Goal: Task Accomplishment & Management: Use online tool/utility

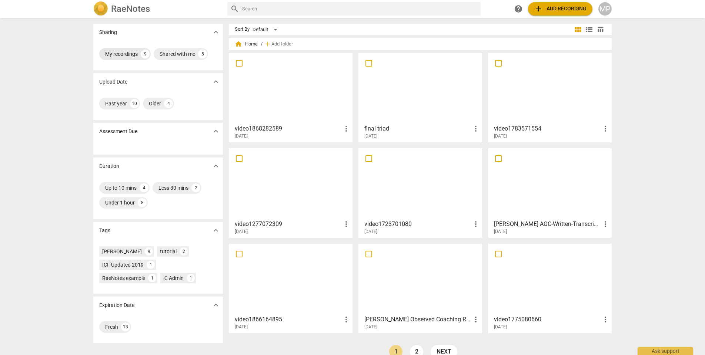
click at [130, 55] on div "My recordings" at bounding box center [121, 53] width 33 height 7
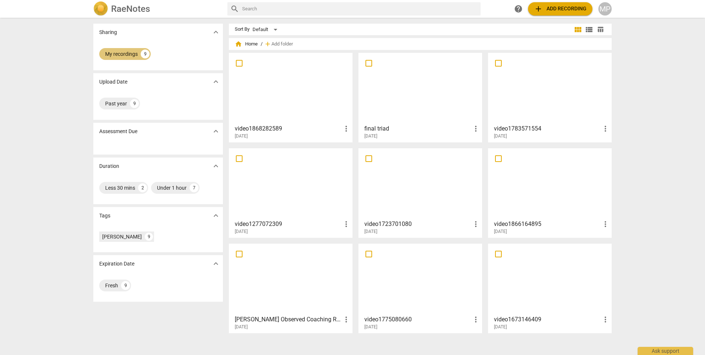
click at [130, 55] on div "My recordings" at bounding box center [121, 53] width 33 height 7
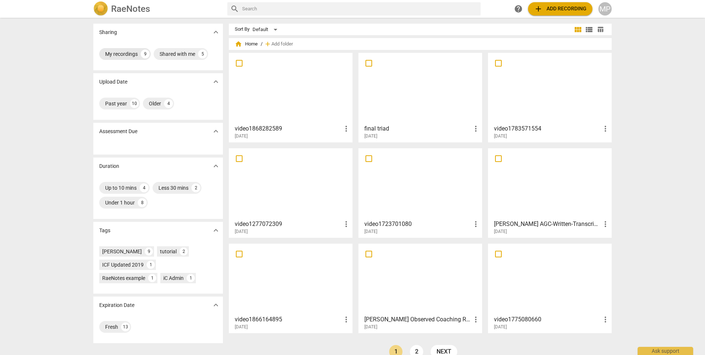
click at [130, 55] on div "My recordings" at bounding box center [121, 53] width 33 height 7
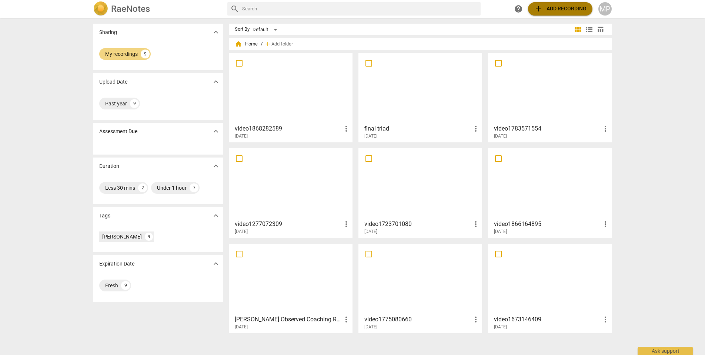
click at [550, 9] on span "add Add recording" at bounding box center [560, 8] width 53 height 9
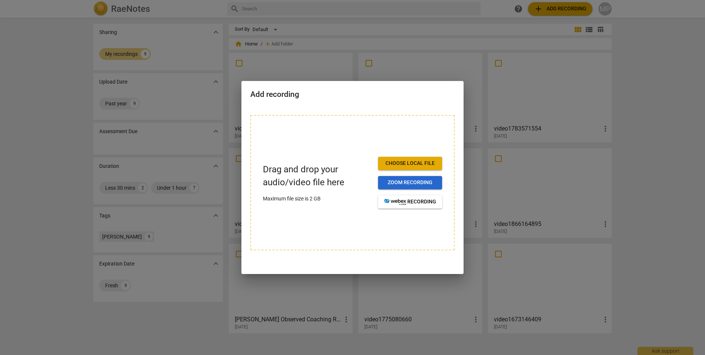
click at [399, 184] on span "Zoom recording" at bounding box center [410, 182] width 52 height 7
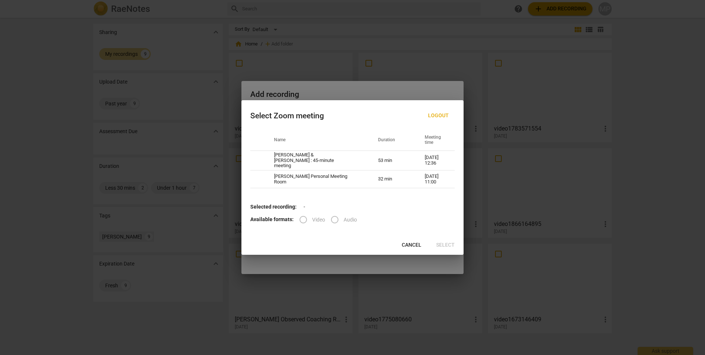
click at [418, 242] on span "Cancel" at bounding box center [412, 245] width 20 height 7
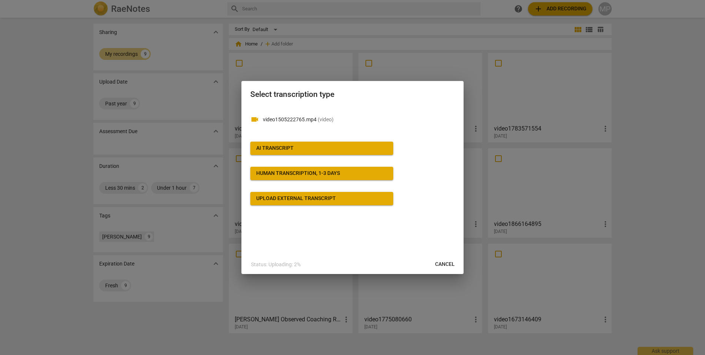
click at [350, 150] on span "AI Transcript" at bounding box center [321, 148] width 131 height 7
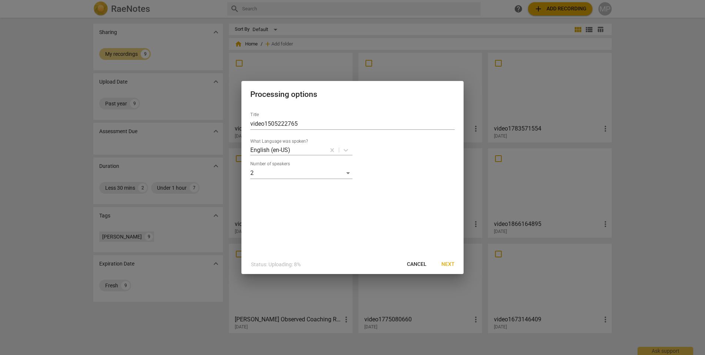
click at [445, 265] on span "Next" at bounding box center [447, 264] width 13 height 7
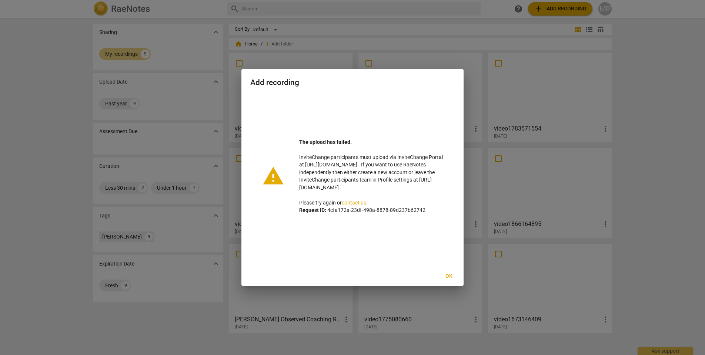
click at [450, 275] on span "Ok" at bounding box center [449, 276] width 12 height 7
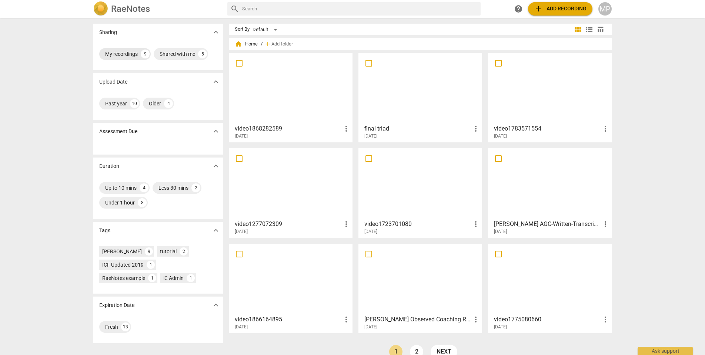
click at [121, 52] on div "My recordings" at bounding box center [121, 53] width 33 height 7
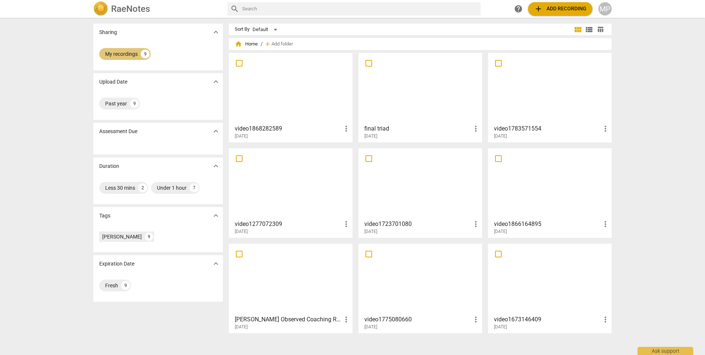
click at [121, 52] on div "My recordings" at bounding box center [121, 53] width 33 height 7
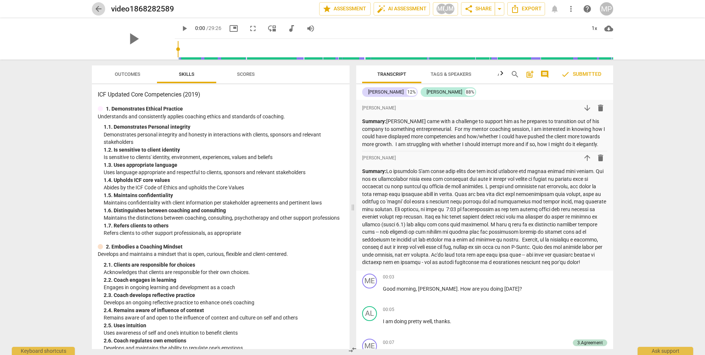
click at [98, 8] on span "arrow_back" at bounding box center [98, 8] width 9 height 9
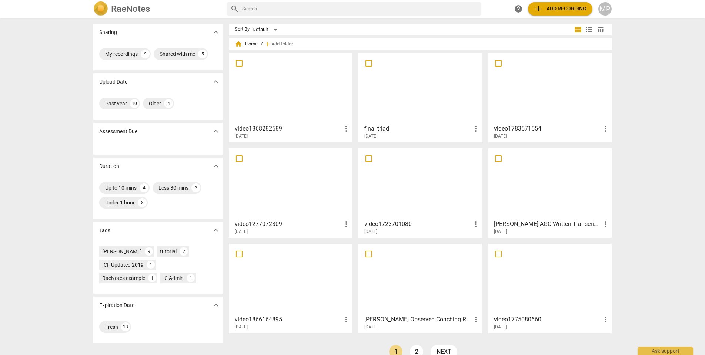
scroll to position [13, 0]
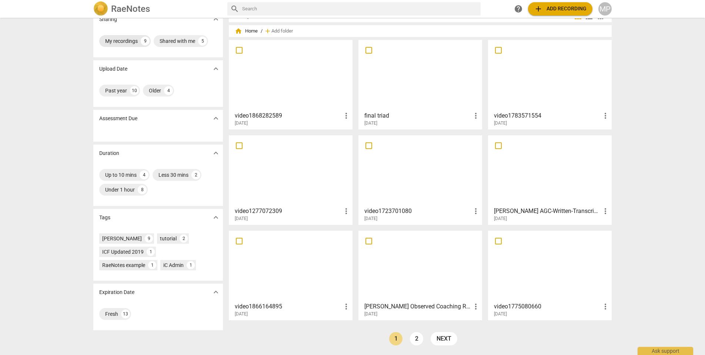
click at [123, 41] on div "My recordings" at bounding box center [121, 40] width 33 height 7
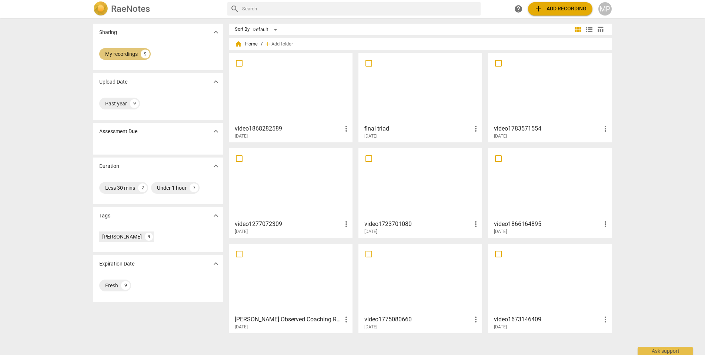
click at [123, 41] on div "My recordings 9" at bounding box center [158, 56] width 130 height 30
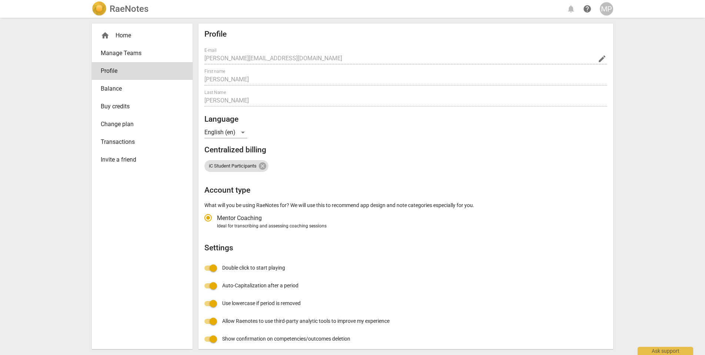
radio input "false"
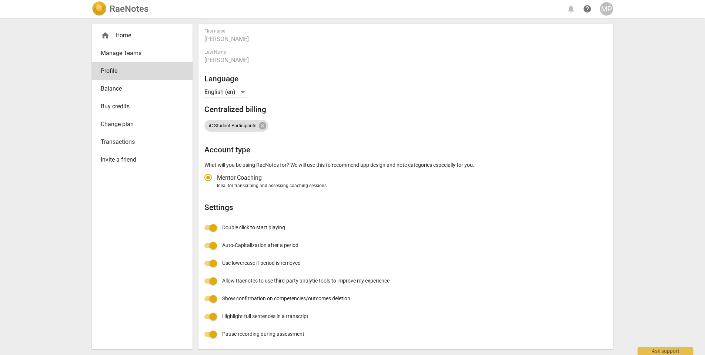
click at [123, 127] on span "Change plan" at bounding box center [139, 124] width 77 height 9
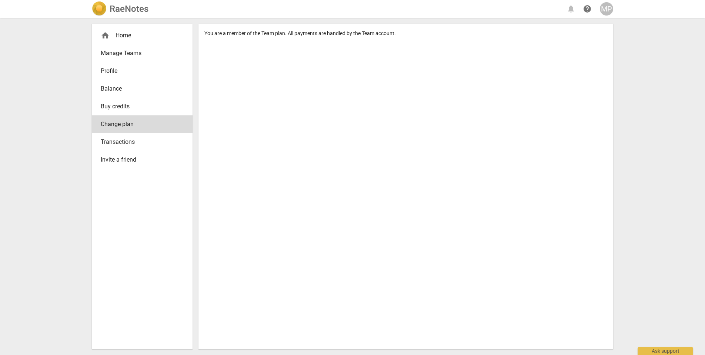
click at [116, 56] on span "Manage Teams" at bounding box center [139, 53] width 77 height 9
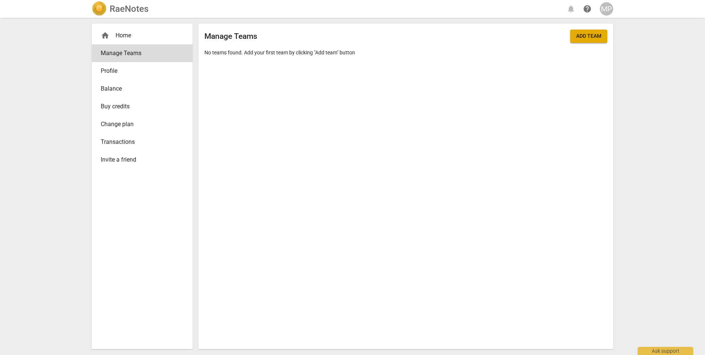
click at [121, 107] on span "Buy credits" at bounding box center [139, 106] width 77 height 9
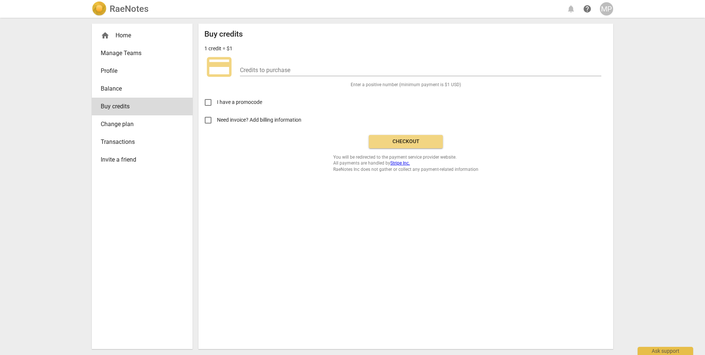
click at [117, 87] on span "Balance" at bounding box center [139, 88] width 77 height 9
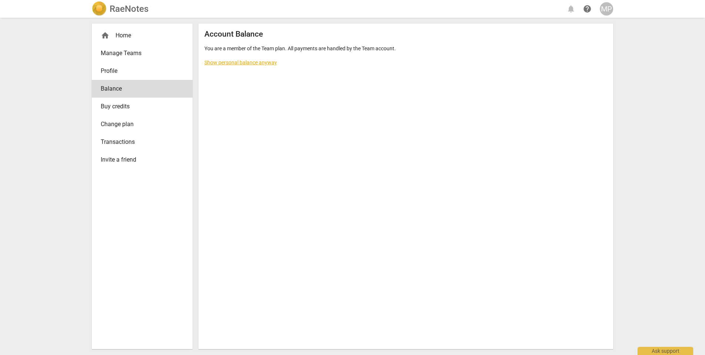
click at [221, 64] on link "Show personal balance anyway" at bounding box center [240, 63] width 73 height 6
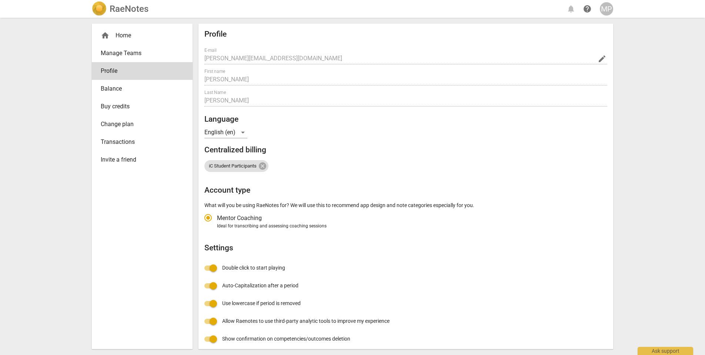
radio input "false"
click at [122, 9] on h2 "RaeNotes" at bounding box center [129, 9] width 39 height 10
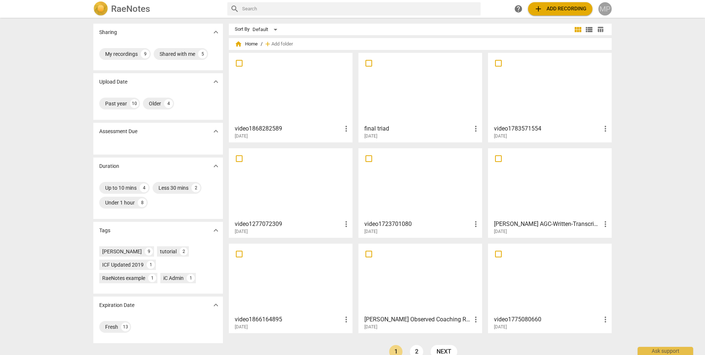
click at [604, 9] on div "MP" at bounding box center [604, 8] width 13 height 13
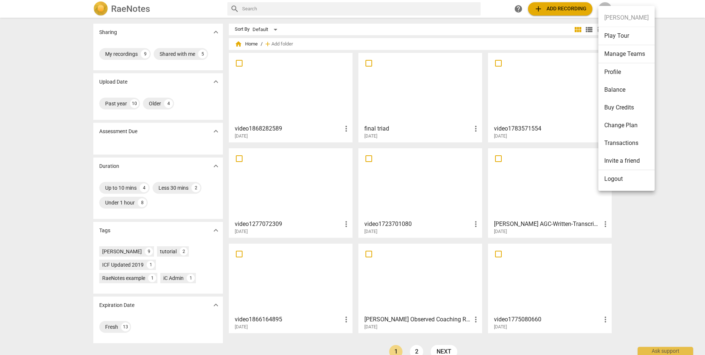
click at [626, 183] on li "Logout" at bounding box center [626, 179] width 56 height 18
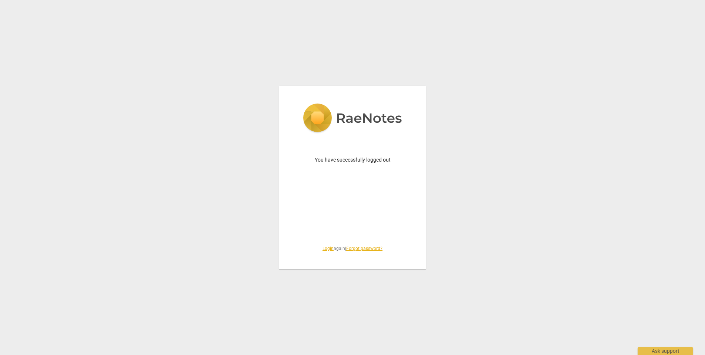
click at [326, 250] on link "Login" at bounding box center [327, 248] width 11 height 5
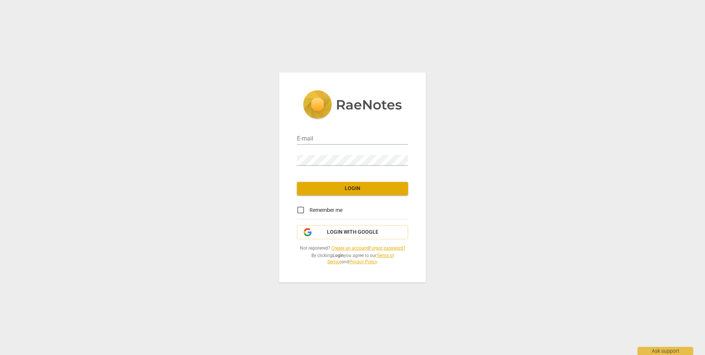
click at [351, 249] on link "Create an account" at bounding box center [349, 248] width 37 height 5
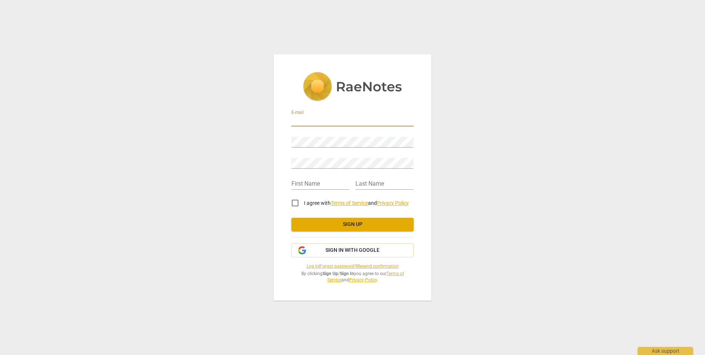
click at [320, 121] on input "email" at bounding box center [352, 121] width 122 height 11
type input "[EMAIL_ADDRESS][DOMAIN_NAME]"
type input "[PERSON_NAME]"
drag, startPoint x: 388, startPoint y: 185, endPoint x: 338, endPoint y: 181, distance: 50.2
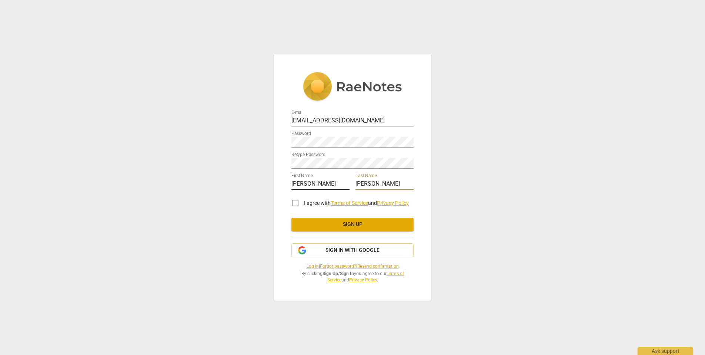
click at [341, 181] on div "First Name [PERSON_NAME] Last Name [PERSON_NAME]" at bounding box center [352, 180] width 122 height 21
type input "[PERSON_NAME]"
click at [296, 204] on input "I agree with Terms of Service and Privacy Policy" at bounding box center [295, 203] width 18 height 18
checkbox input "true"
click at [350, 229] on button "Sign up" at bounding box center [352, 224] width 122 height 13
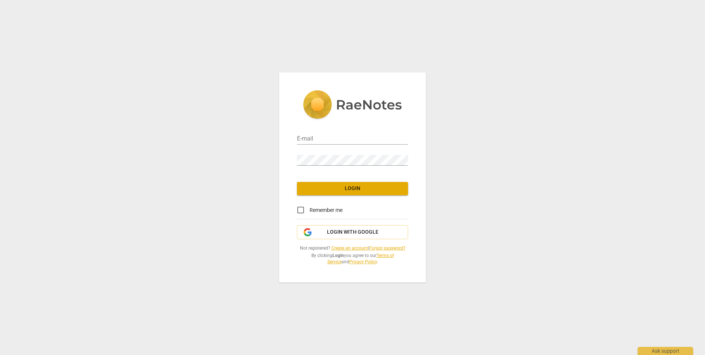
type input "mpersily@gmail.com"
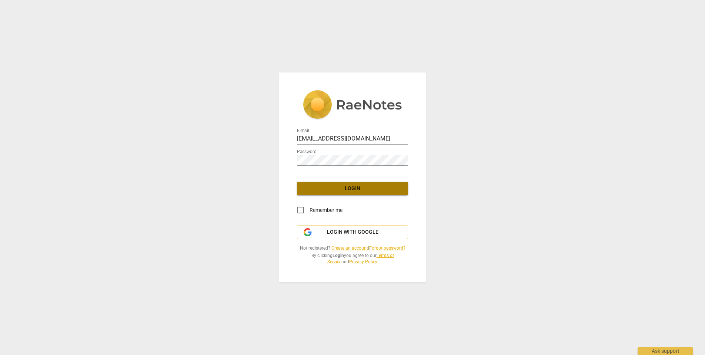
click at [357, 187] on span "Login" at bounding box center [352, 188] width 99 height 7
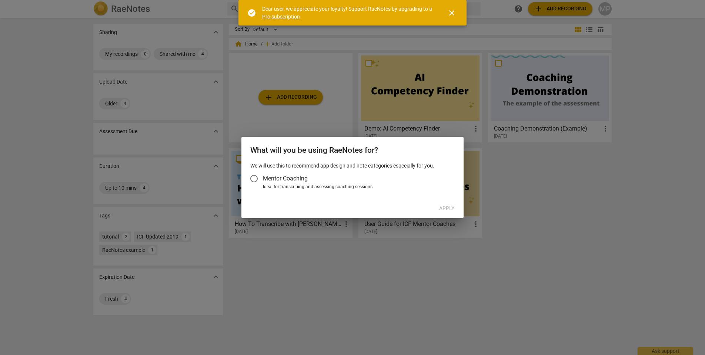
click at [453, 15] on span "close" at bounding box center [451, 13] width 9 height 9
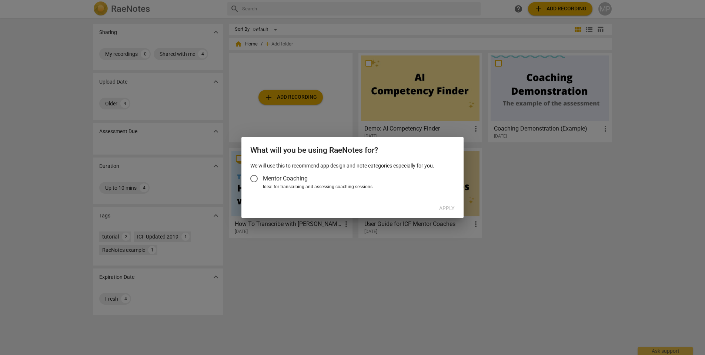
click at [254, 179] on input "Mentor Coaching" at bounding box center [254, 179] width 18 height 18
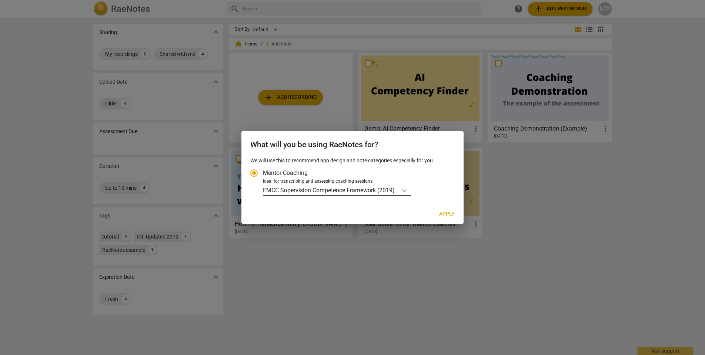
click at [402, 190] on icon "Account type" at bounding box center [404, 190] width 7 height 7
click at [0, 0] on input "Ideal for transcribing and assessing coaching sessions EMCC Supervision Compete…" at bounding box center [0, 0] width 0 height 0
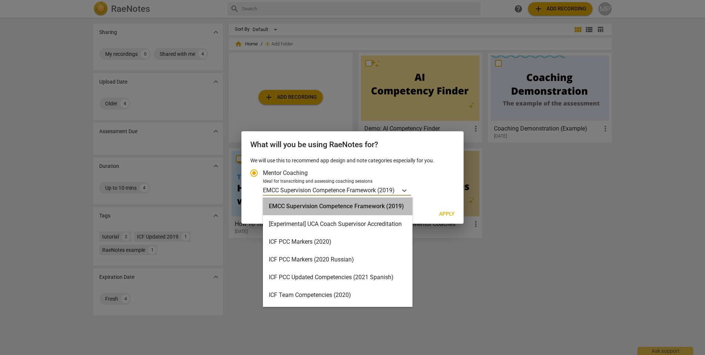
click at [369, 207] on div "EMCC Supervision Competence Framework (2019)" at bounding box center [338, 207] width 150 height 18
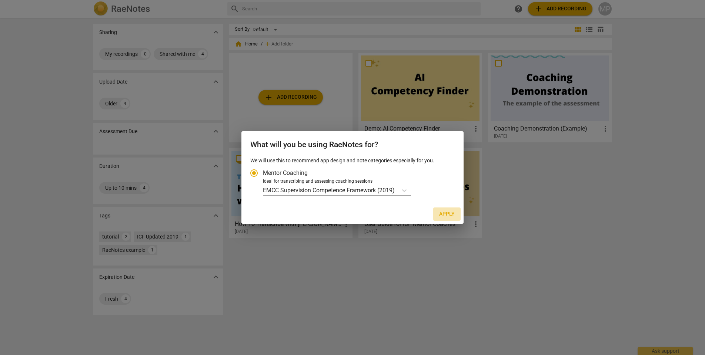
click at [446, 215] on span "Apply" at bounding box center [447, 214] width 16 height 7
radio input "false"
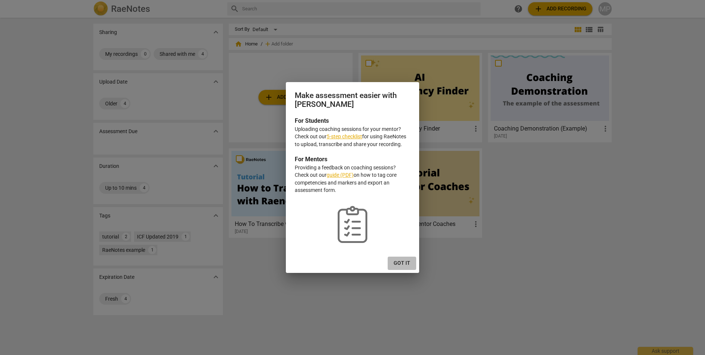
click at [403, 264] on span "Got it" at bounding box center [402, 263] width 17 height 7
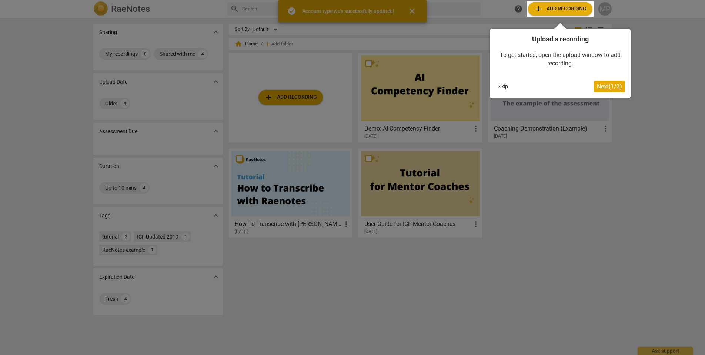
click at [604, 86] on span "Next ( 1 / 3 )" at bounding box center [609, 86] width 25 height 7
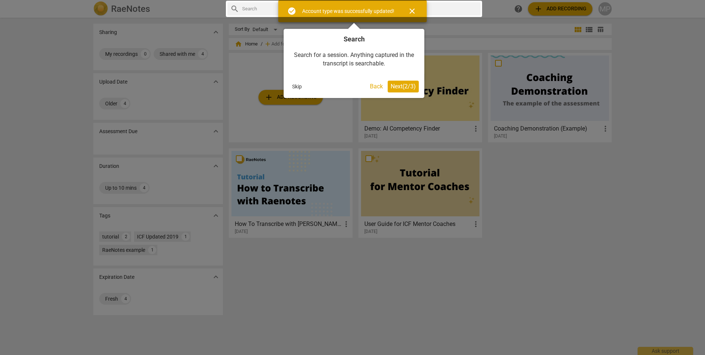
click at [397, 87] on span "Next ( 2 / 3 )" at bounding box center [403, 86] width 25 height 7
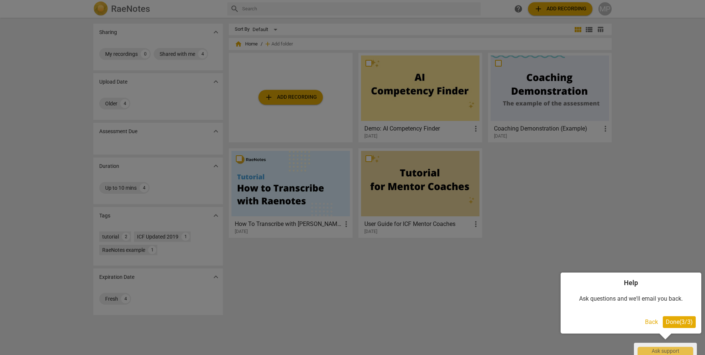
click at [676, 326] on button "Done ( 3 / 3 )" at bounding box center [679, 323] width 33 height 12
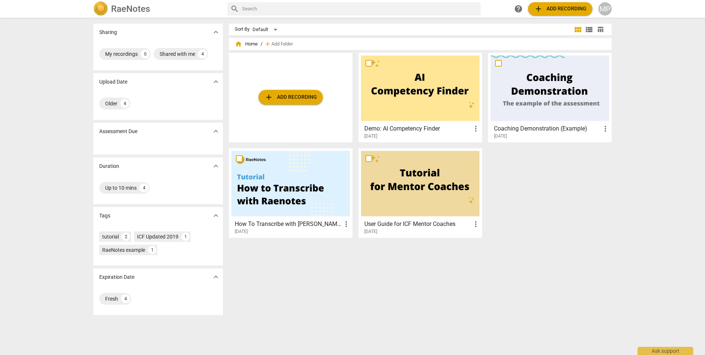
click at [309, 100] on span "add Add recording" at bounding box center [290, 97] width 53 height 9
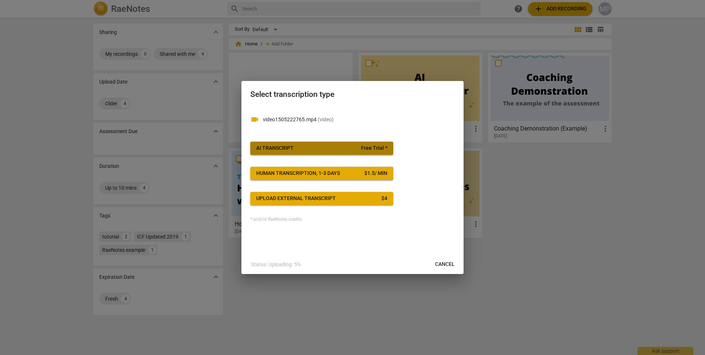
click at [321, 148] on span "AI Transcript Free Trial *" at bounding box center [321, 148] width 131 height 7
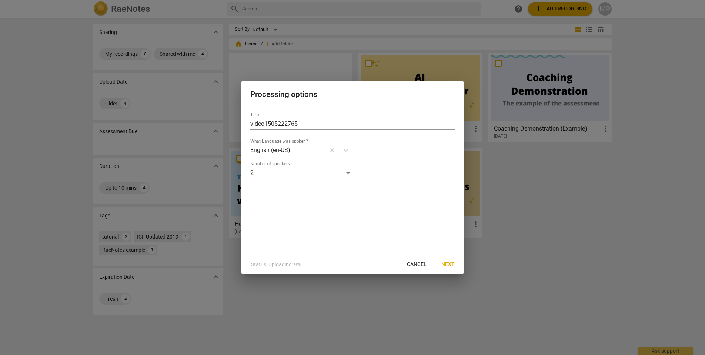
click at [448, 265] on span "Next" at bounding box center [447, 264] width 13 height 7
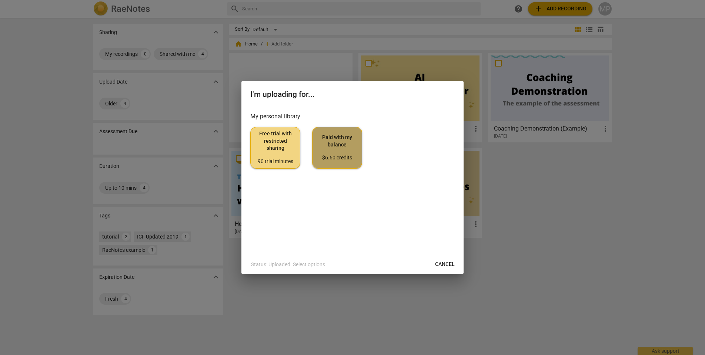
click at [341, 152] on span "Paid with my balance $6.60 credits" at bounding box center [336, 148] width 37 height 28
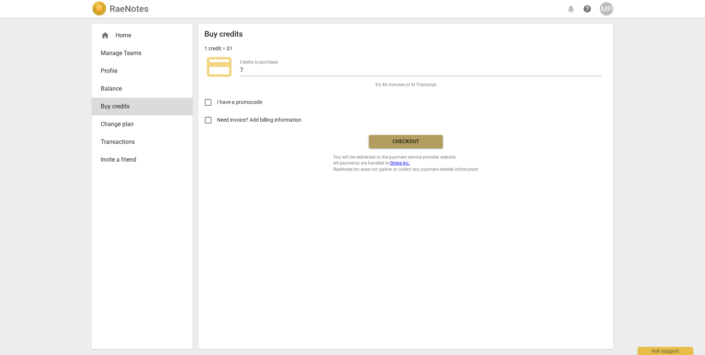
click at [399, 144] on span "Checkout" at bounding box center [406, 141] width 62 height 7
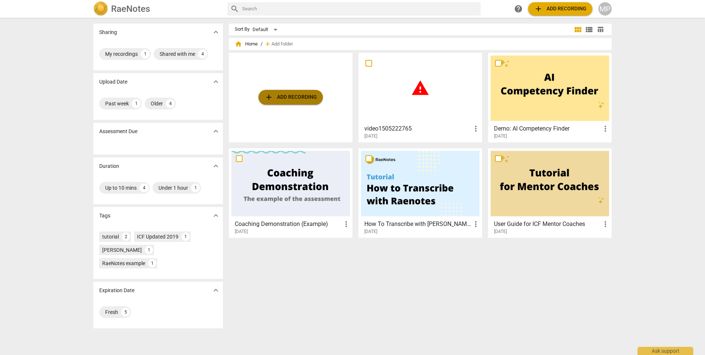
click at [285, 101] on span "add Add recording" at bounding box center [290, 97] width 53 height 9
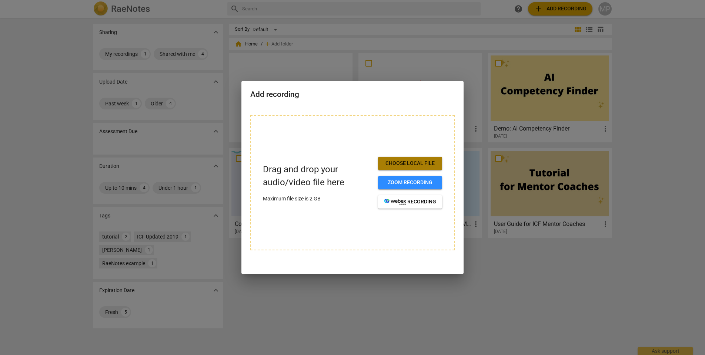
click at [395, 160] on span "Choose local file" at bounding box center [410, 163] width 52 height 7
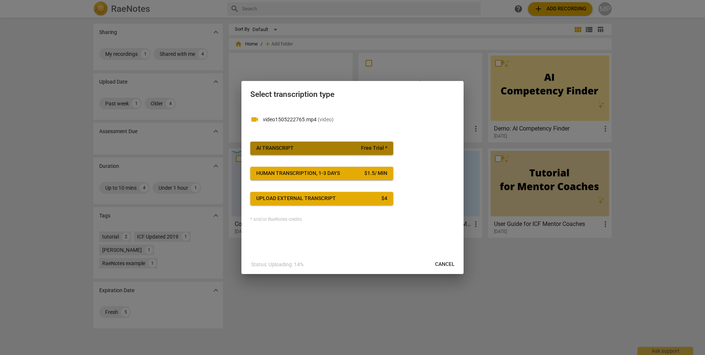
click at [329, 149] on span "AI Transcript Free Trial *" at bounding box center [321, 148] width 131 height 7
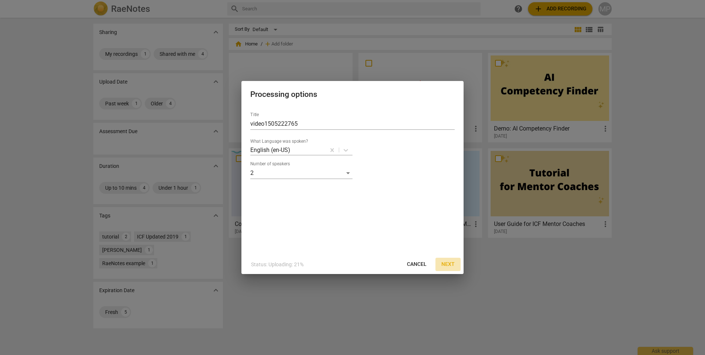
click at [451, 264] on span "Next" at bounding box center [447, 264] width 13 height 7
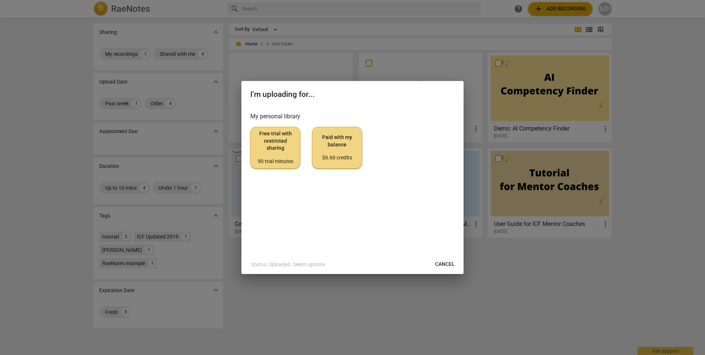
click at [275, 158] on div "90 trial minutes" at bounding box center [275, 161] width 37 height 7
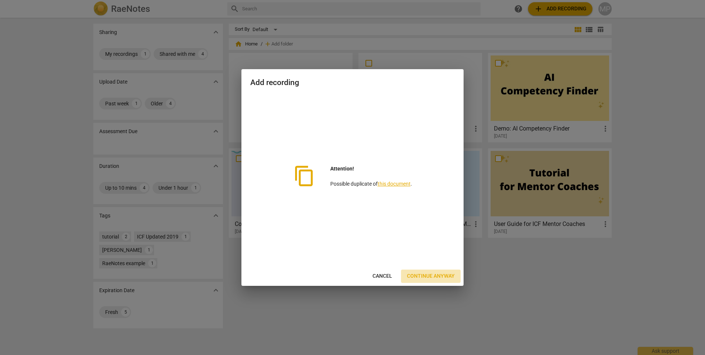
click at [427, 274] on span "Continue anyway" at bounding box center [431, 276] width 48 height 7
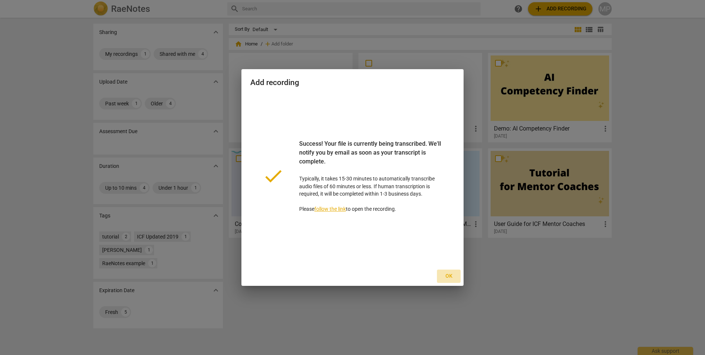
click at [451, 278] on span "Ok" at bounding box center [449, 276] width 12 height 7
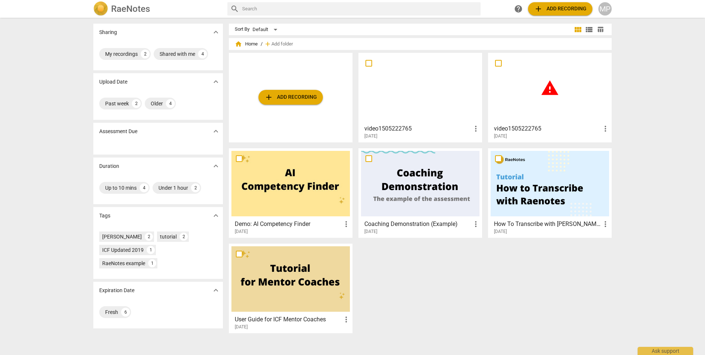
click at [421, 102] on div at bounding box center [420, 89] width 118 height 66
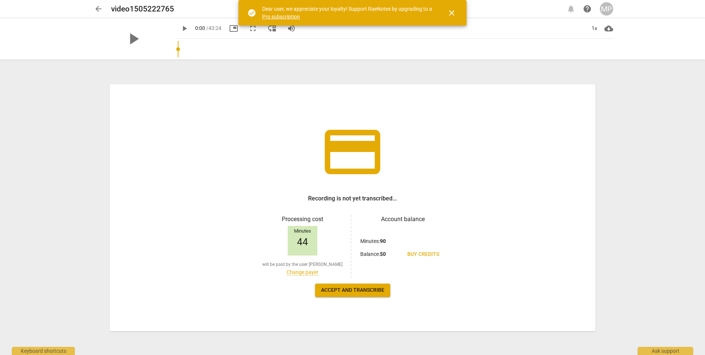
click at [452, 14] on span "close" at bounding box center [451, 13] width 9 height 9
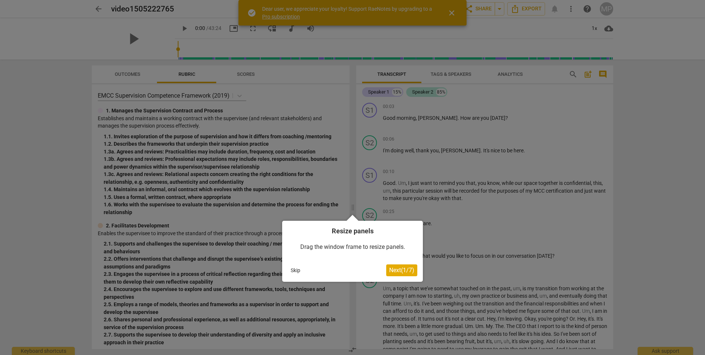
click at [402, 274] on button "Next ( 1 / 7 )" at bounding box center [401, 271] width 31 height 12
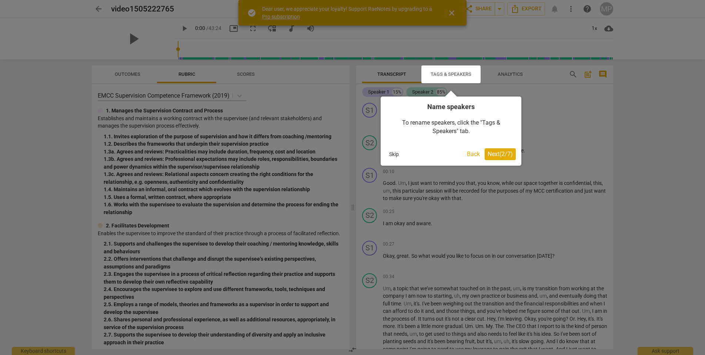
click at [497, 158] on button "Next ( 2 / 7 )" at bounding box center [500, 154] width 31 height 12
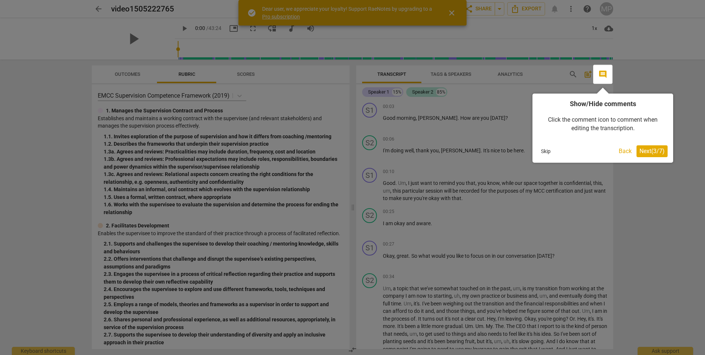
click at [644, 145] on button "Next ( 3 / 7 )" at bounding box center [651, 151] width 31 height 12
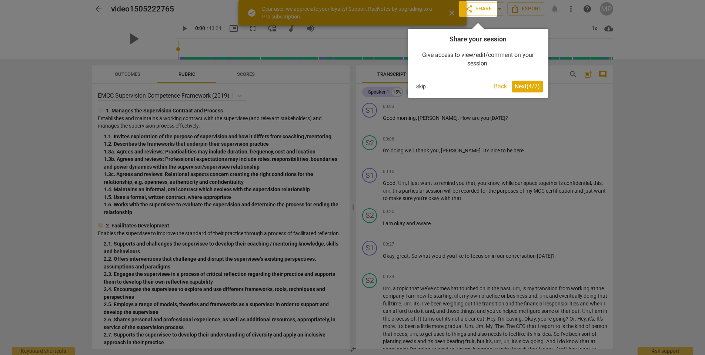
click at [527, 87] on span "Next ( 4 / 7 )" at bounding box center [527, 86] width 25 height 7
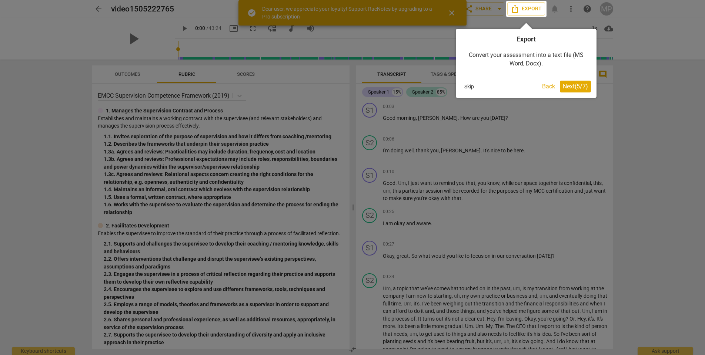
click at [572, 93] on div "Export Convert your assessment into a text file (MS Word, Docx). Skip Back Next…" at bounding box center [526, 63] width 141 height 69
click at [574, 89] on span "Next ( 5 / 7 )" at bounding box center [575, 86] width 25 height 7
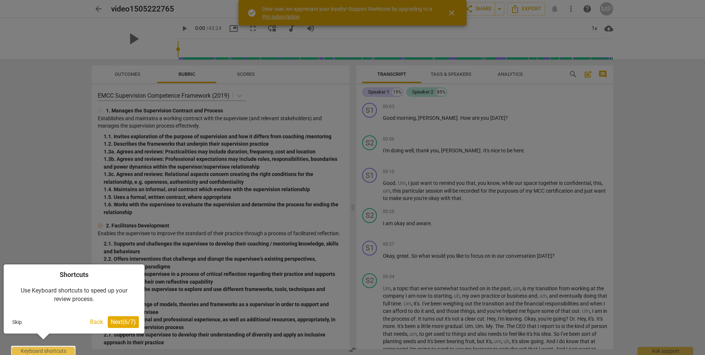
drag, startPoint x: 274, startPoint y: 254, endPoint x: 156, endPoint y: 304, distance: 128.2
click at [274, 254] on div at bounding box center [352, 177] width 705 height 355
click at [121, 322] on span "Next ( 6 / 7 )" at bounding box center [123, 322] width 25 height 7
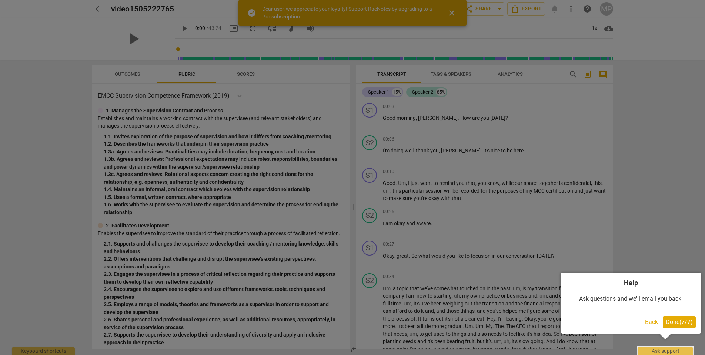
click at [672, 321] on span "Done ( 7 / 7 )" at bounding box center [679, 322] width 27 height 7
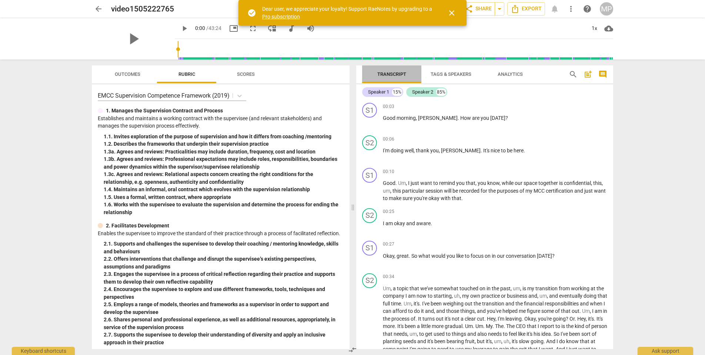
click at [393, 76] on span "Transcript" at bounding box center [391, 74] width 29 height 6
click at [589, 76] on span "post_add" at bounding box center [587, 74] width 9 height 9
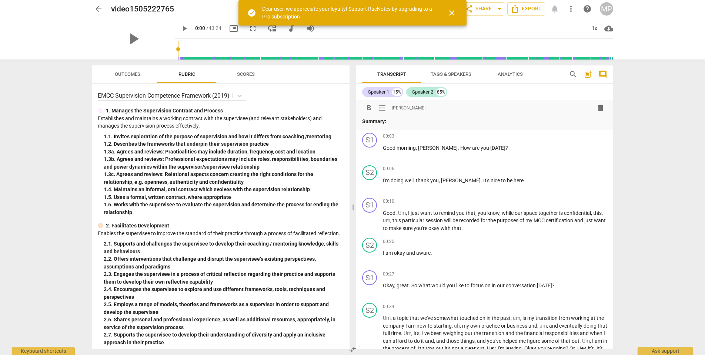
click at [589, 76] on span "post_add" at bounding box center [587, 74] width 9 height 9
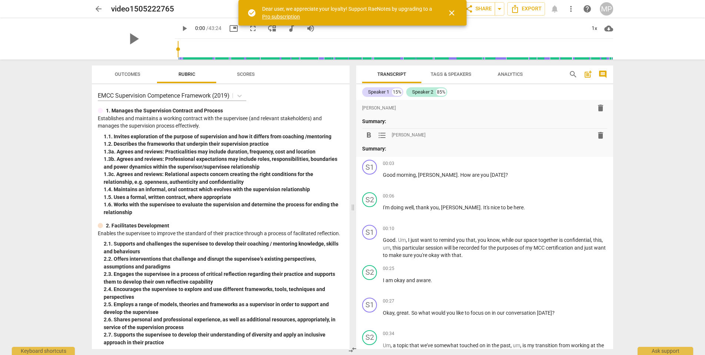
scroll to position [1, 0]
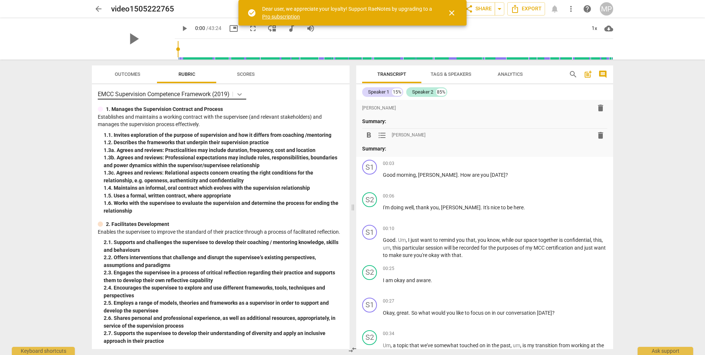
click at [238, 95] on icon at bounding box center [239, 94] width 7 height 7
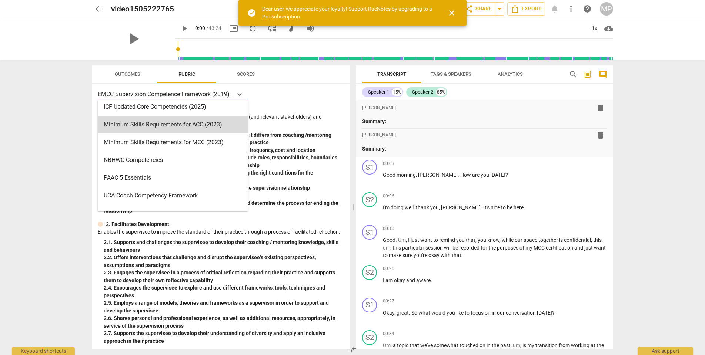
scroll to position [171, 0]
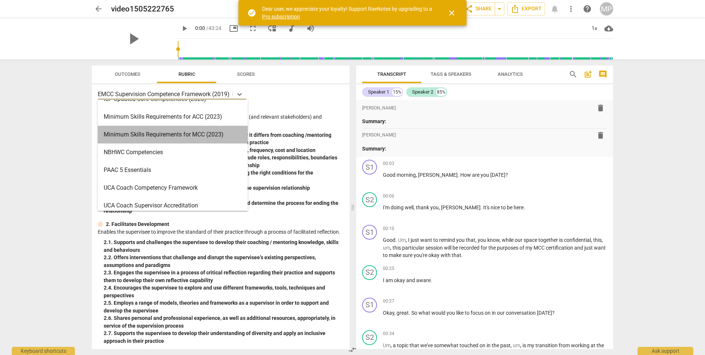
click at [214, 137] on div "Minimum Skills Requirements for MCC (2023)" at bounding box center [173, 135] width 150 height 18
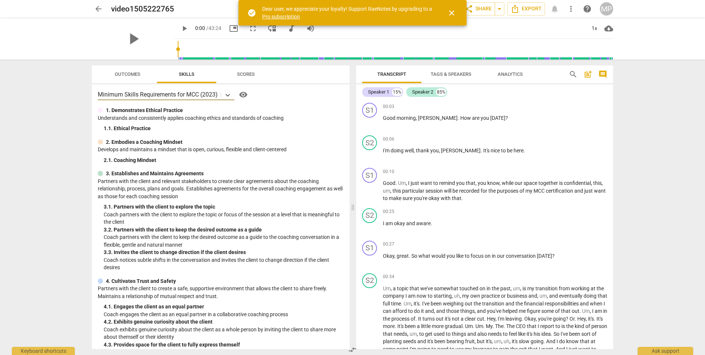
click at [392, 76] on span "Transcript" at bounding box center [391, 74] width 29 height 6
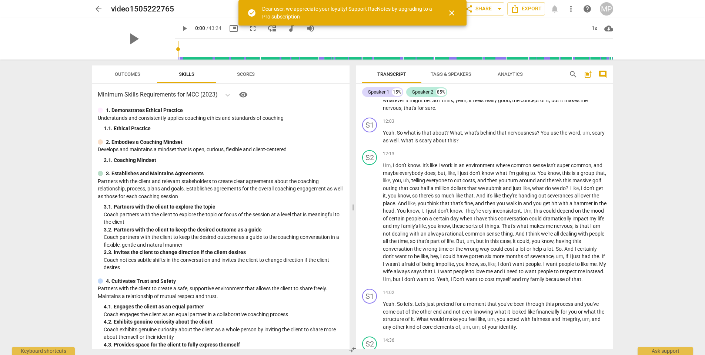
scroll to position [1234, 0]
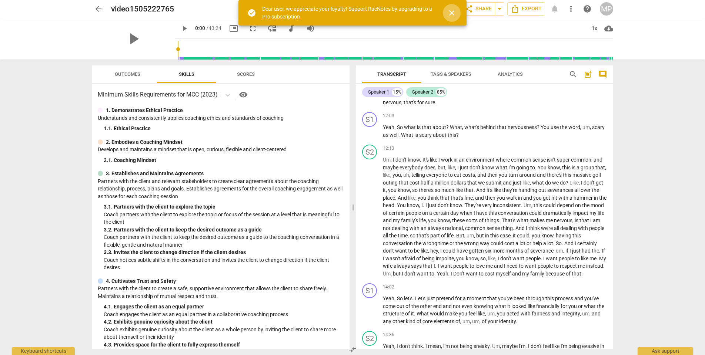
click at [450, 14] on span "close" at bounding box center [451, 13] width 9 height 9
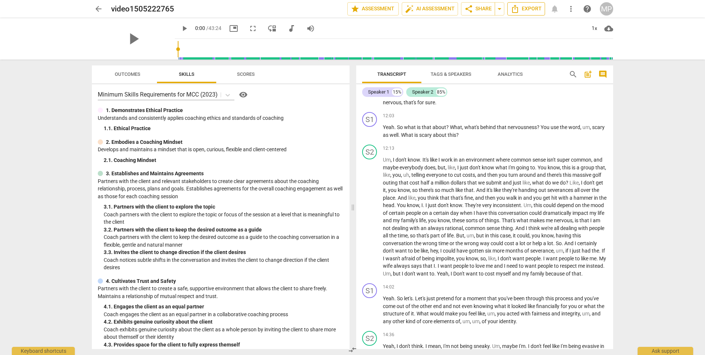
click at [516, 9] on icon "Export" at bounding box center [515, 8] width 9 height 9
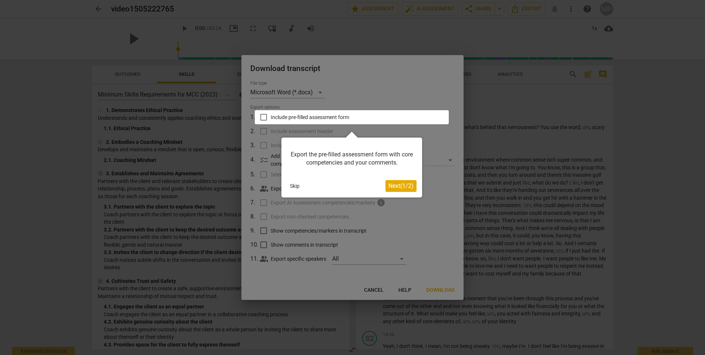
click at [297, 188] on button "Skip" at bounding box center [295, 186] width 16 height 11
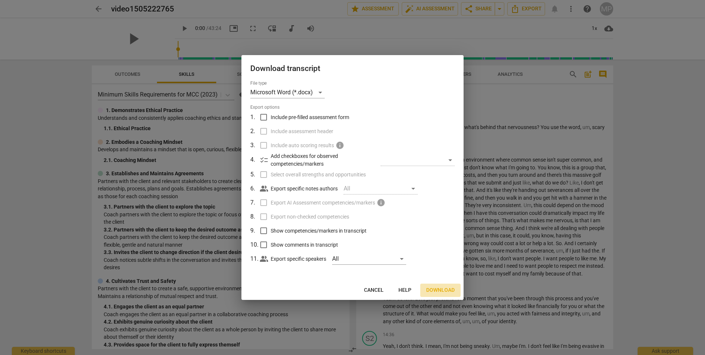
click at [442, 291] on span "Download" at bounding box center [440, 290] width 29 height 7
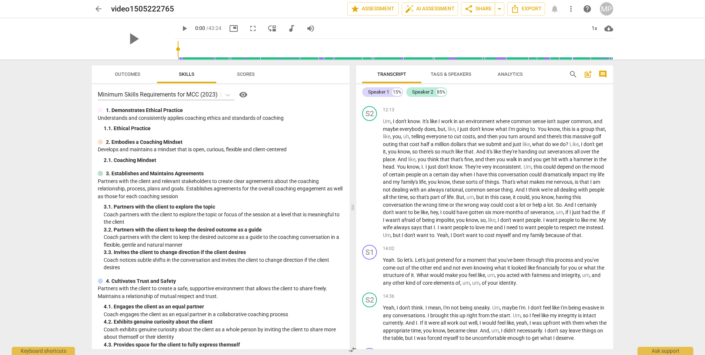
scroll to position [1272, 0]
